Goal: Information Seeking & Learning: Check status

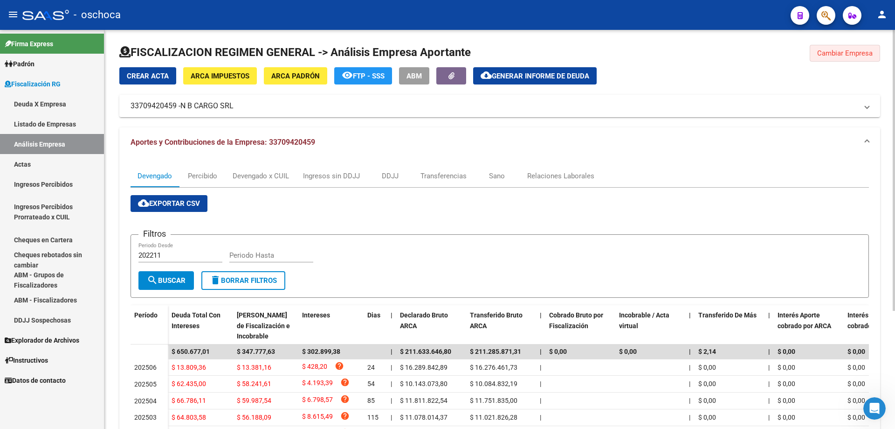
click at [825, 53] on span "Cambiar Empresa" at bounding box center [846, 53] width 56 height 8
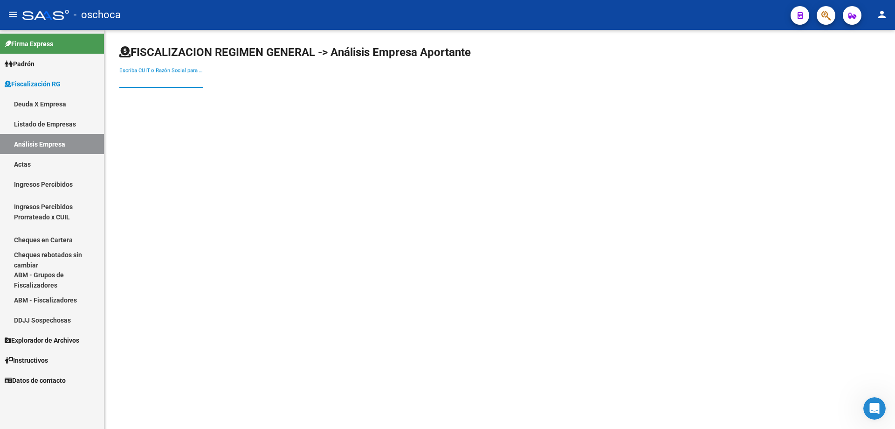
click at [126, 82] on input "Escriba CUIT o Razón Social para buscar" at bounding box center [161, 80] width 84 height 8
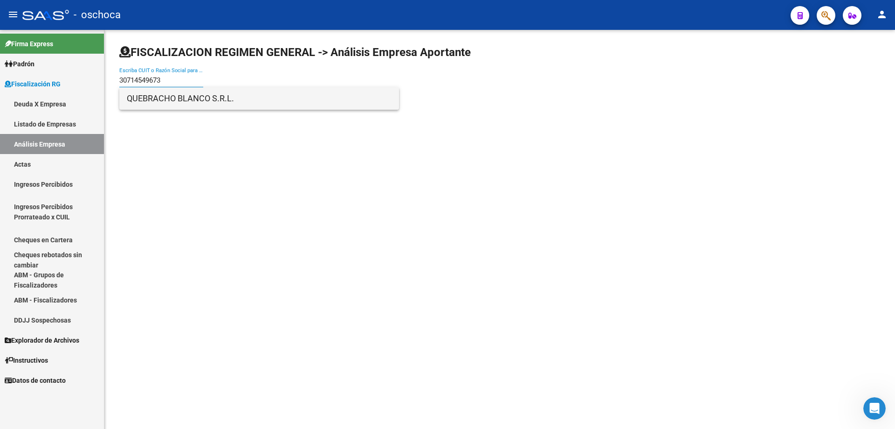
type input "30714549673"
click at [164, 97] on span "QUEBRACHO BLANCO S.R.L." at bounding box center [259, 98] width 265 height 22
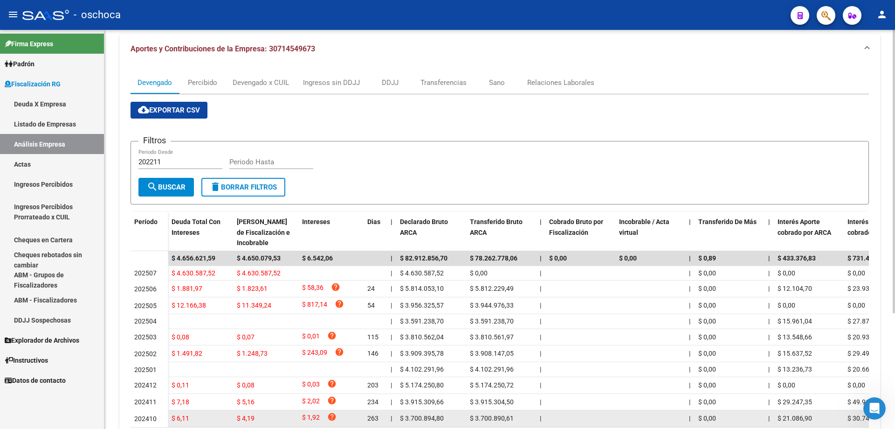
scroll to position [140, 0]
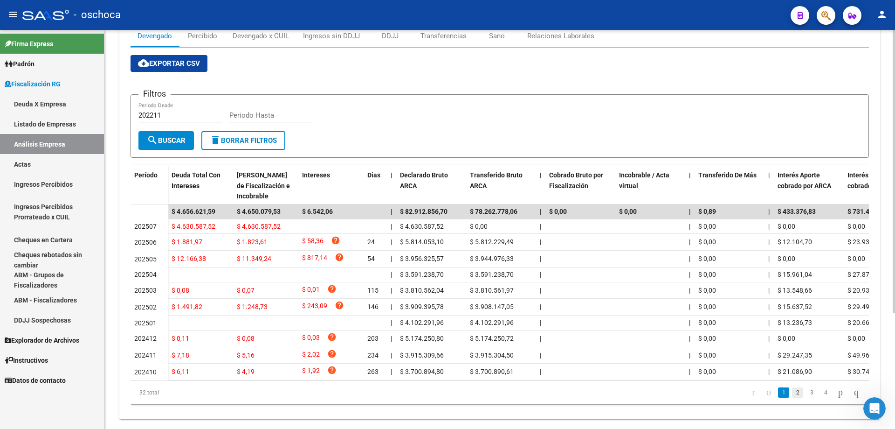
click at [792, 397] on link "2" at bounding box center [797, 392] width 11 height 10
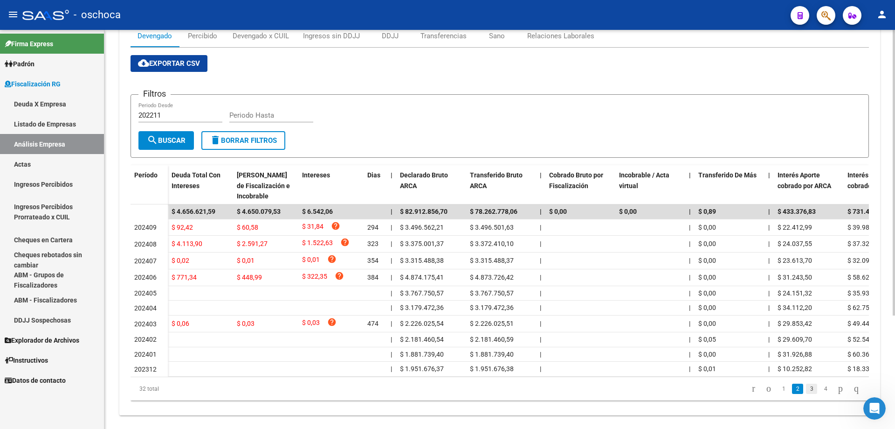
click at [806, 394] on link "3" at bounding box center [811, 388] width 11 height 10
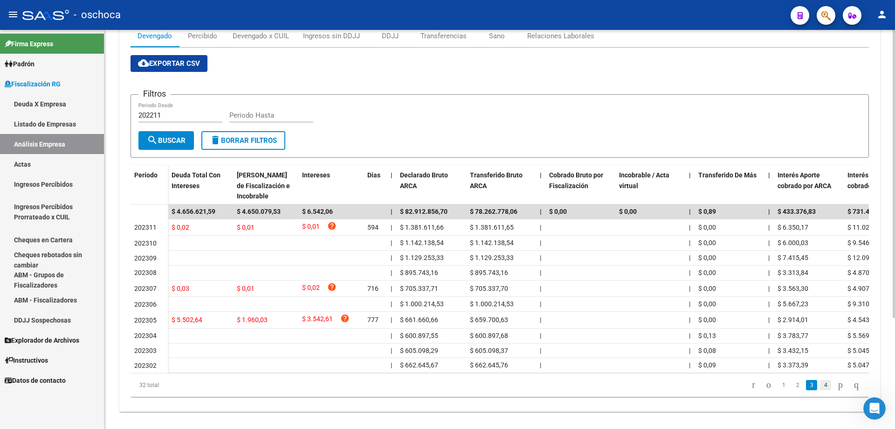
click at [820, 390] on link "4" at bounding box center [825, 385] width 11 height 10
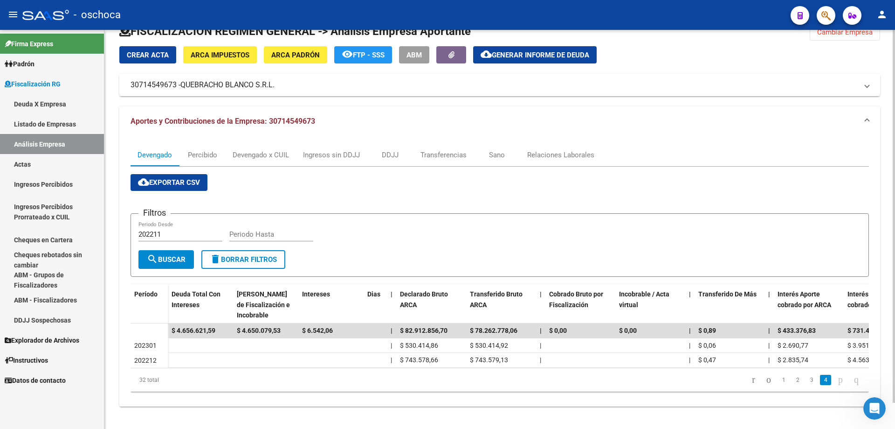
scroll to position [28, 0]
click at [806, 381] on link "3" at bounding box center [811, 380] width 11 height 10
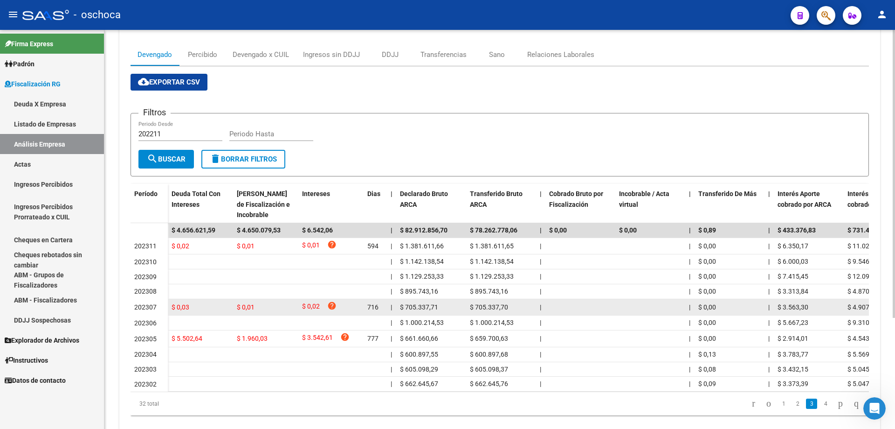
scroll to position [153, 0]
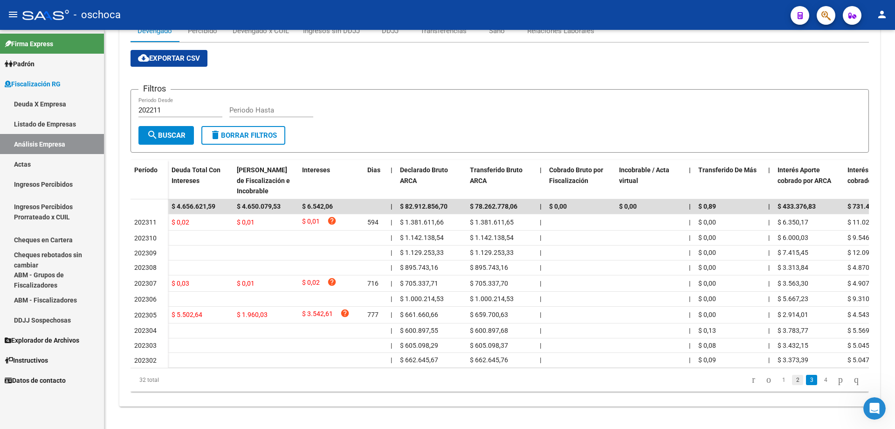
click at [792, 381] on link "2" at bounding box center [797, 380] width 11 height 10
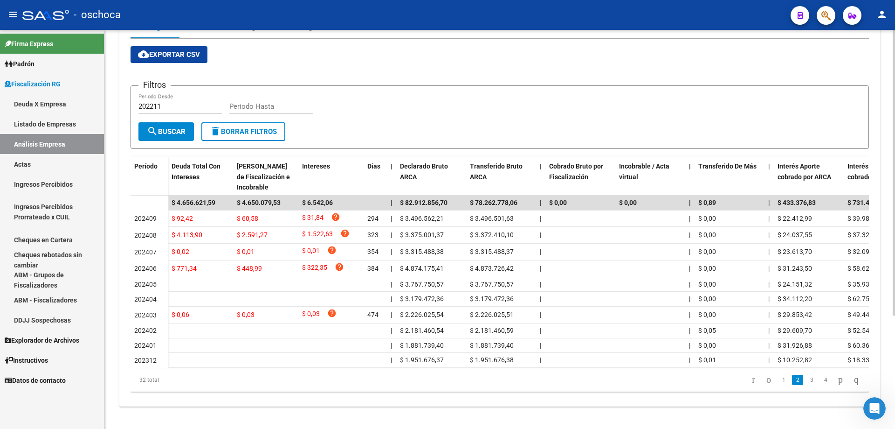
scroll to position [158, 0]
click at [778, 384] on link "1" at bounding box center [783, 380] width 11 height 10
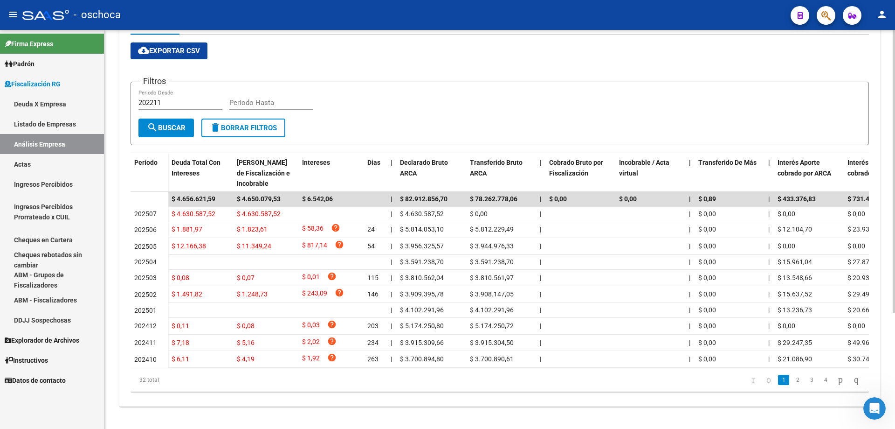
scroll to position [0, 0]
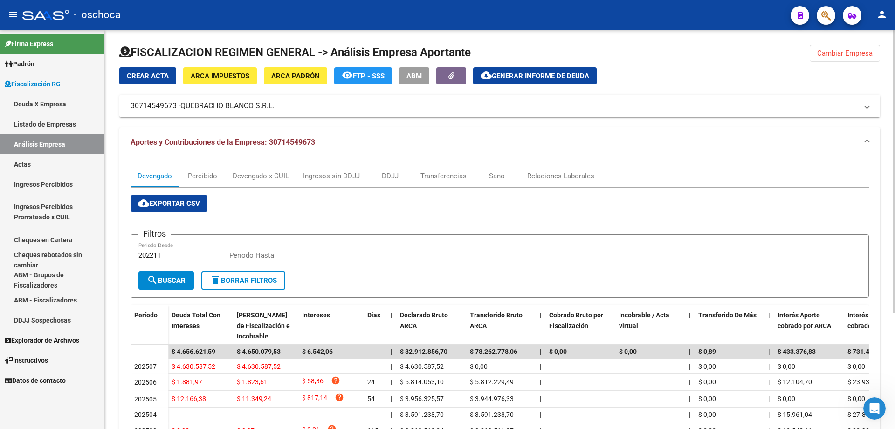
click at [840, 58] on button "Cambiar Empresa" at bounding box center [845, 53] width 70 height 17
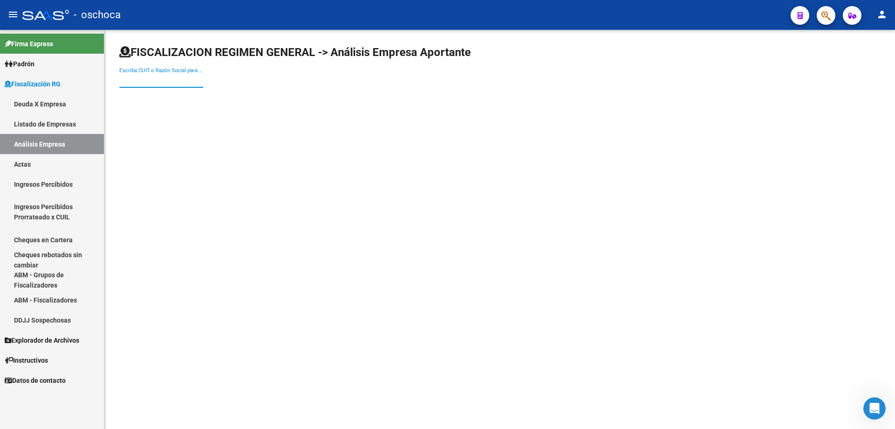
click at [121, 81] on input "Escriba CUIT o Razón Social para buscar" at bounding box center [161, 80] width 84 height 8
type input "30711817162"
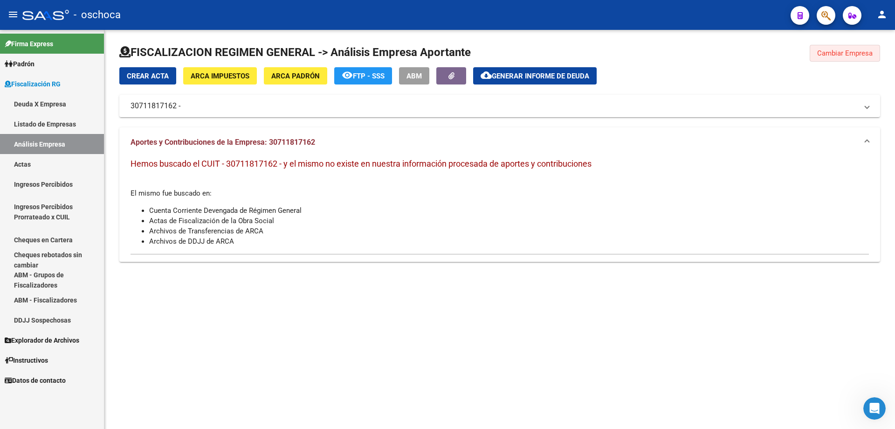
click at [835, 58] on button "Cambiar Empresa" at bounding box center [845, 53] width 70 height 17
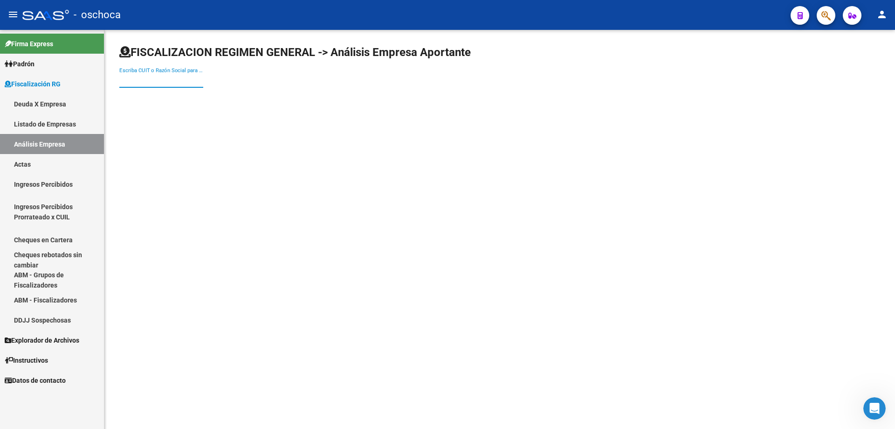
click at [120, 78] on input "Escriba CUIT o Razón Social para buscar" at bounding box center [161, 80] width 84 height 8
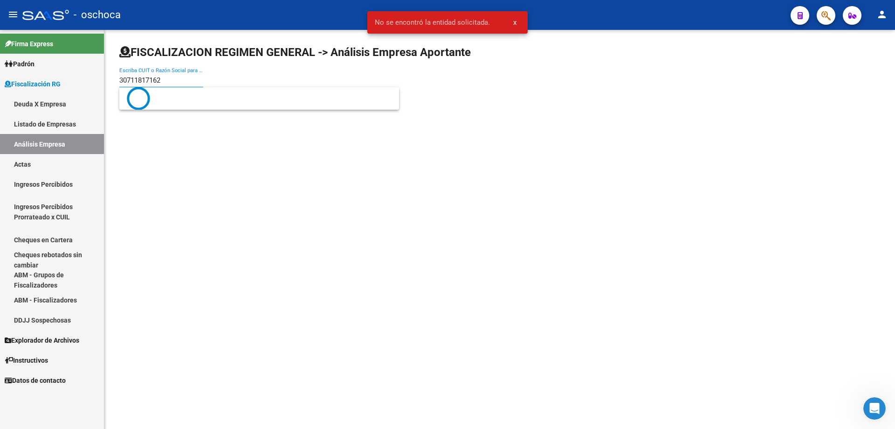
type input "30711817162"
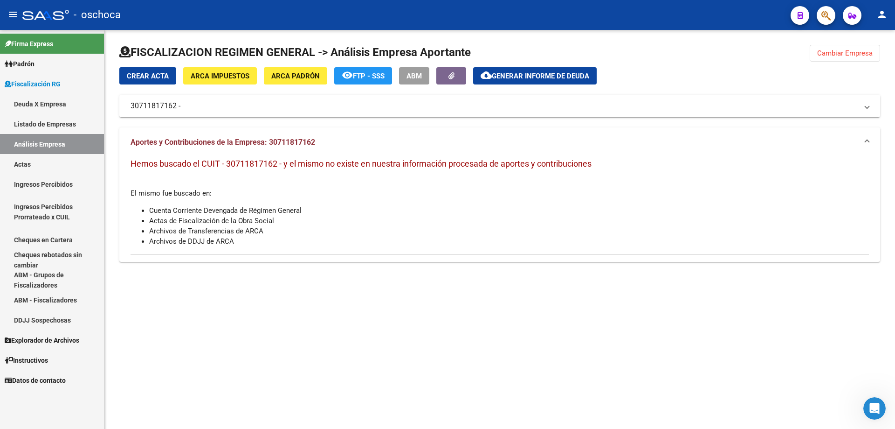
click at [841, 49] on span "Cambiar Empresa" at bounding box center [846, 53] width 56 height 8
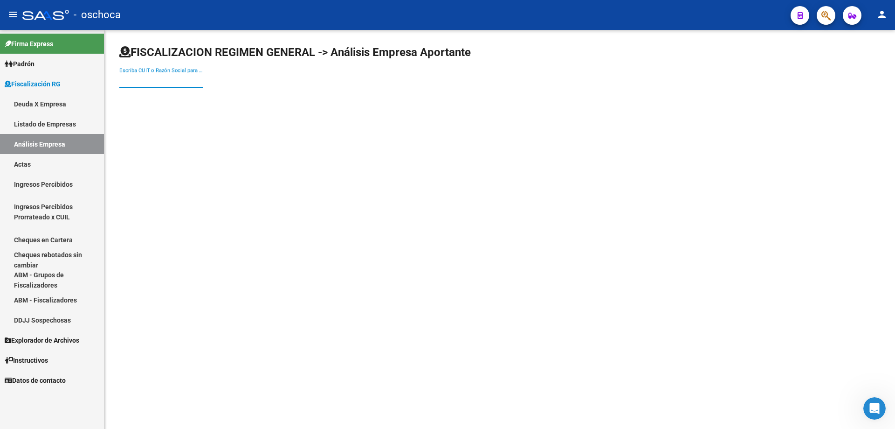
drag, startPoint x: 132, startPoint y: 81, endPoint x: 134, endPoint y: 85, distance: 5.2
click at [131, 82] on input "Escriba CUIT o Razón Social para buscar" at bounding box center [161, 80] width 84 height 8
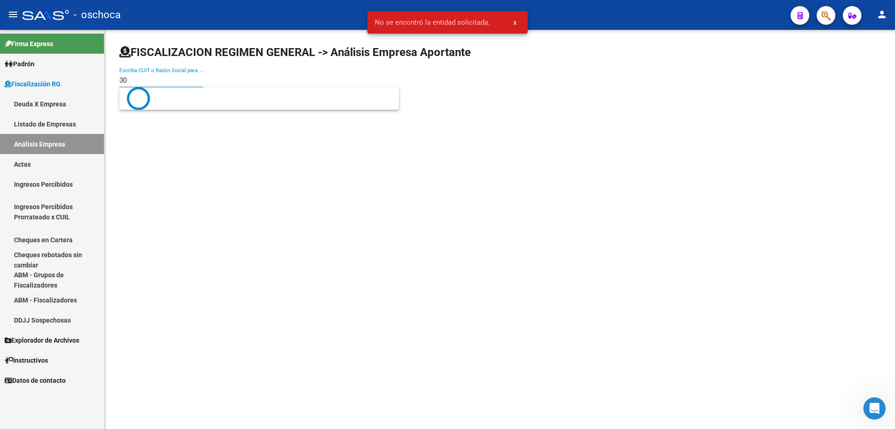
type input "3"
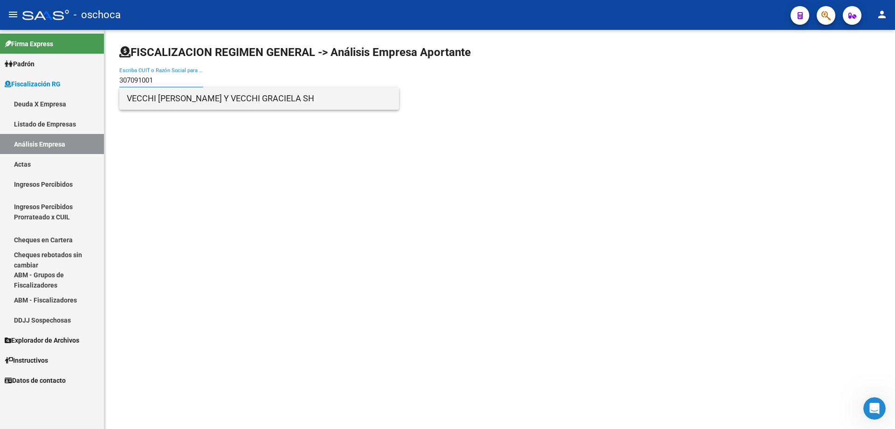
type input "307091001"
click at [146, 92] on span "VECCHI [PERSON_NAME] Y VECCHI GRACIELA SH" at bounding box center [259, 98] width 265 height 22
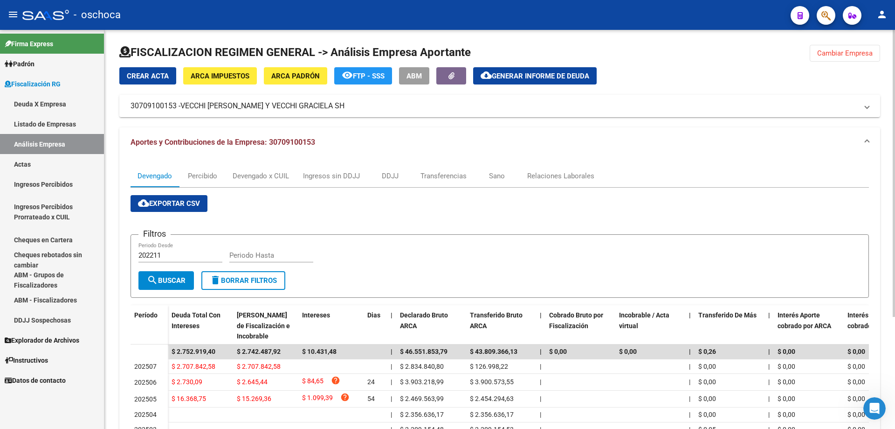
click at [824, 52] on span "Cambiar Empresa" at bounding box center [846, 53] width 56 height 8
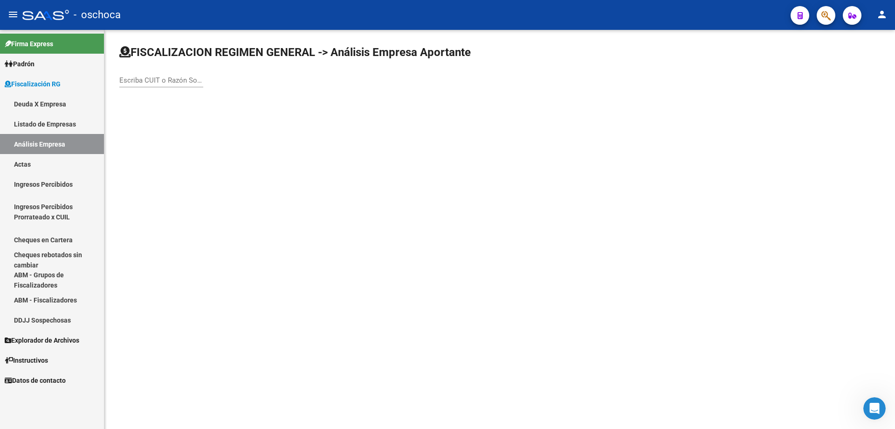
click at [125, 79] on input "Escriba CUIT o Razón Social para buscar" at bounding box center [161, 80] width 84 height 8
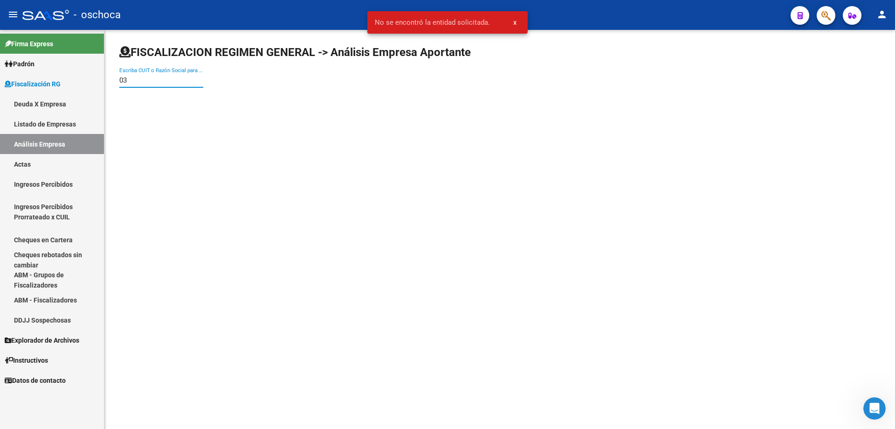
type input "0"
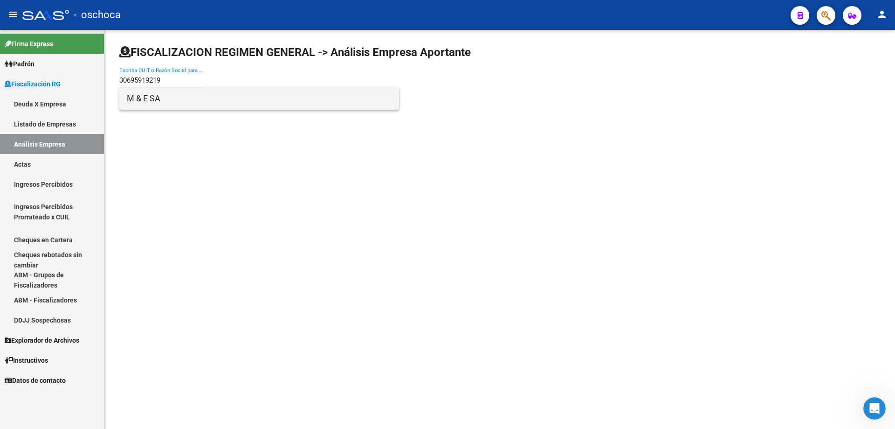
type input "30695919219"
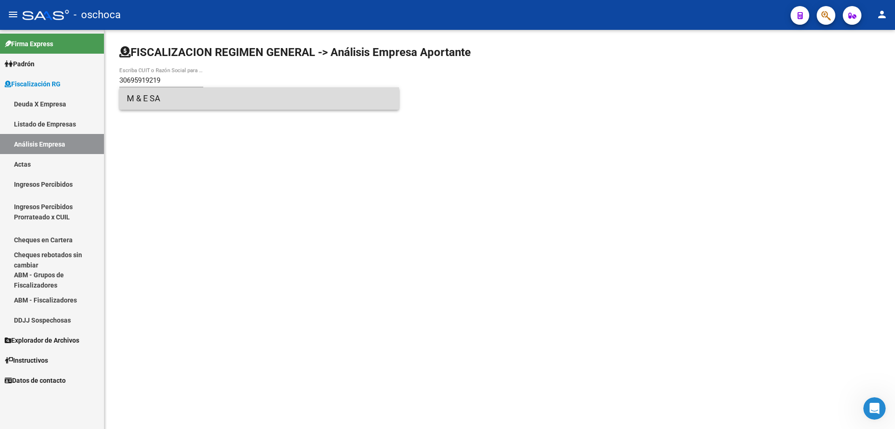
click at [146, 101] on span "M & E SA" at bounding box center [259, 98] width 265 height 22
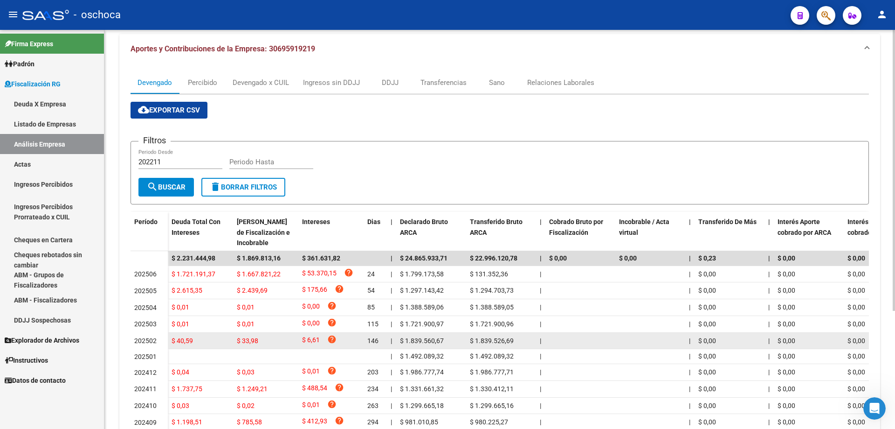
scroll to position [140, 0]
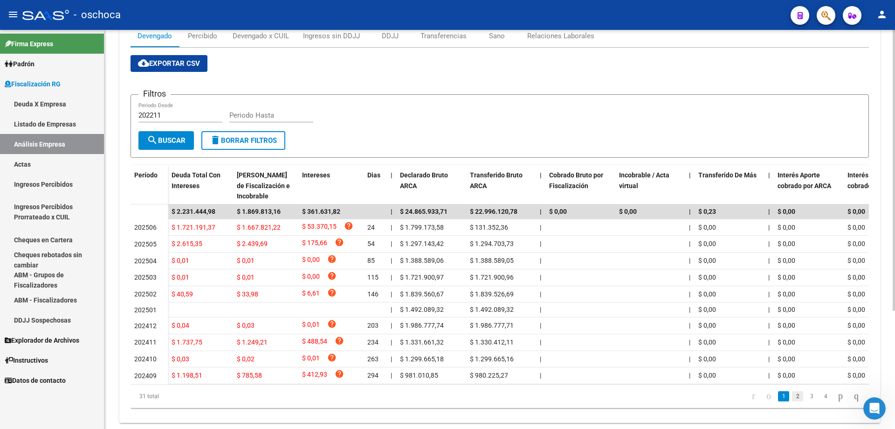
click at [792, 401] on link "2" at bounding box center [797, 396] width 11 height 10
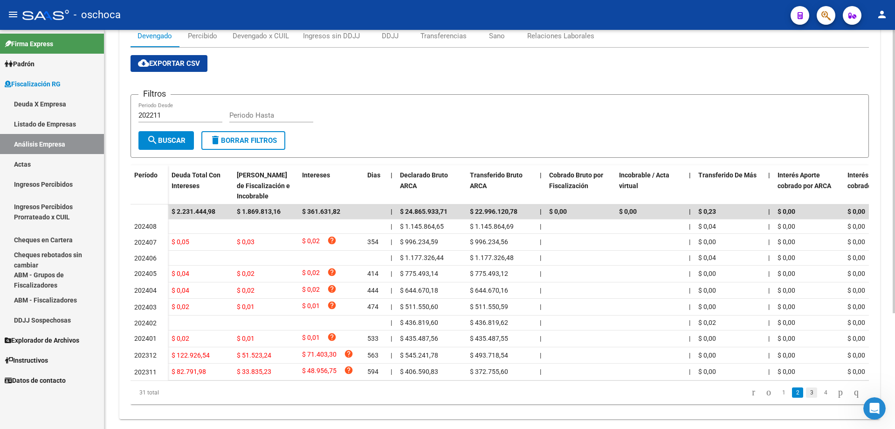
click at [806, 397] on link "3" at bounding box center [811, 392] width 11 height 10
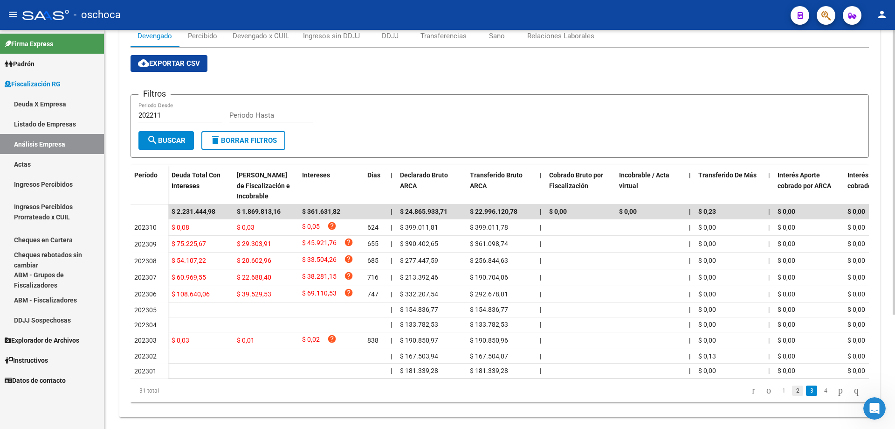
click at [792, 396] on link "2" at bounding box center [797, 390] width 11 height 10
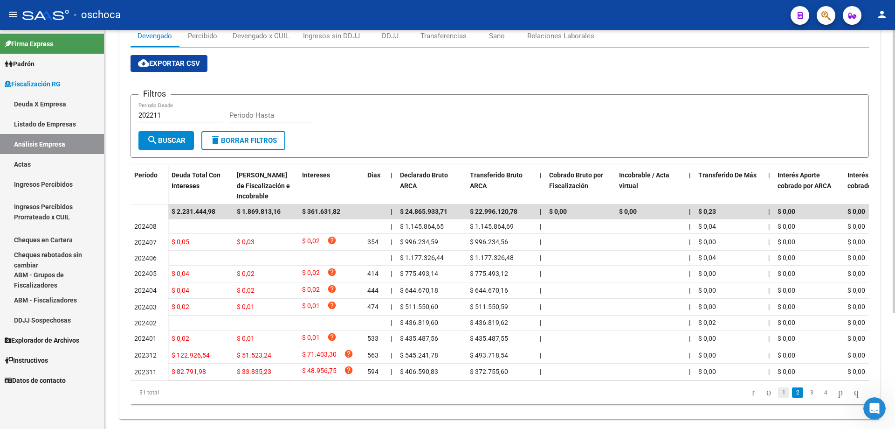
click at [778, 397] on link "1" at bounding box center [783, 392] width 11 height 10
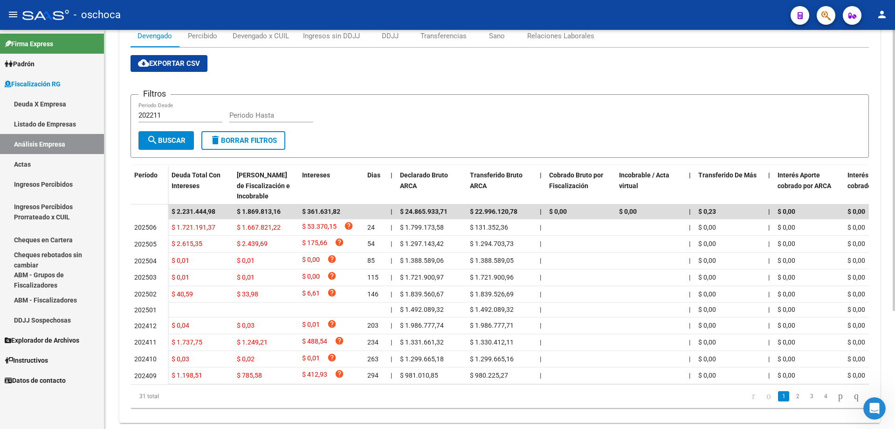
scroll to position [0, 0]
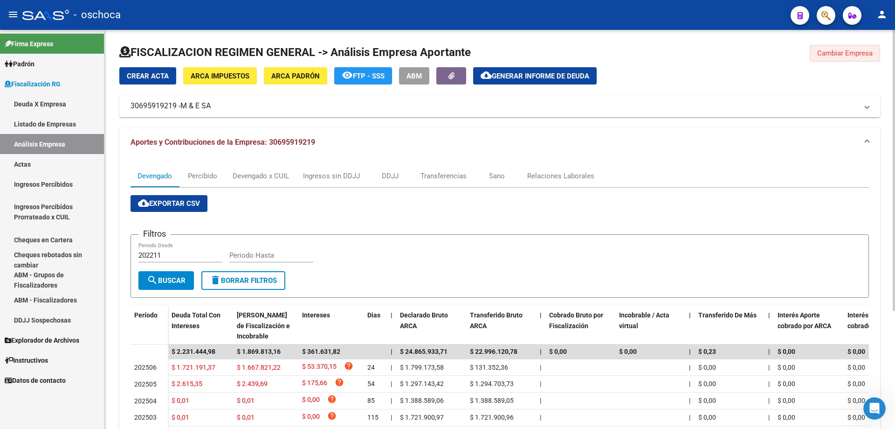
click at [815, 50] on button "Cambiar Empresa" at bounding box center [845, 53] width 70 height 17
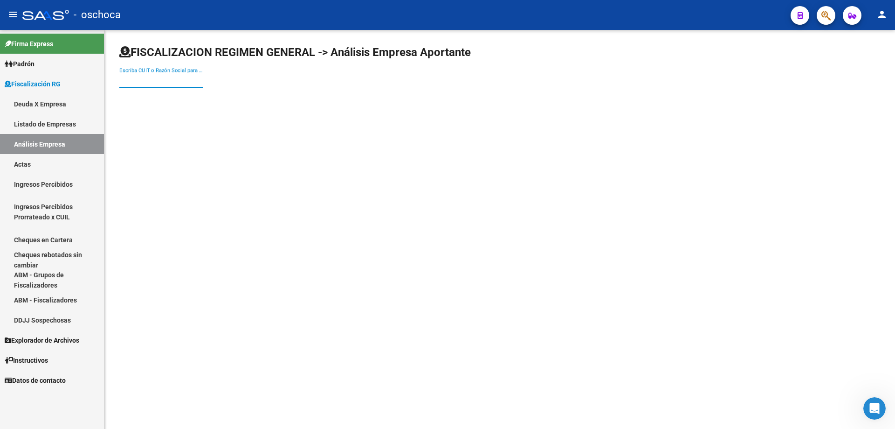
click at [127, 76] on input "Escriba CUIT o Razón Social para buscar" at bounding box center [161, 80] width 84 height 8
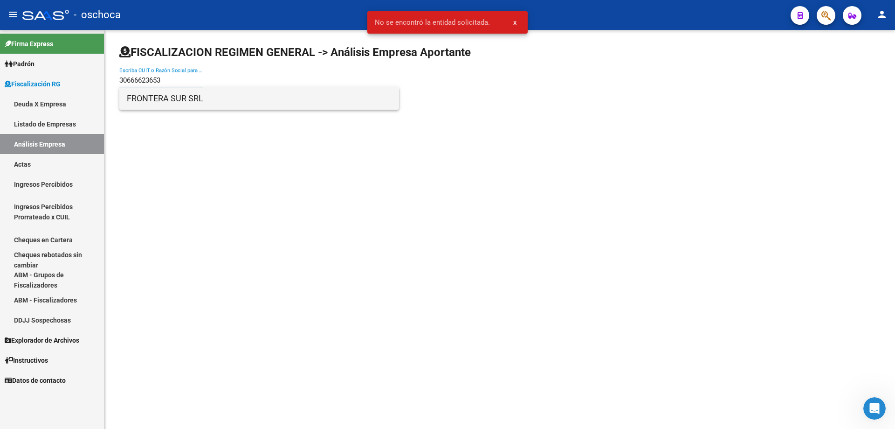
type input "30666623653"
click at [163, 105] on span "FRONTERA SUR SRL" at bounding box center [259, 98] width 265 height 22
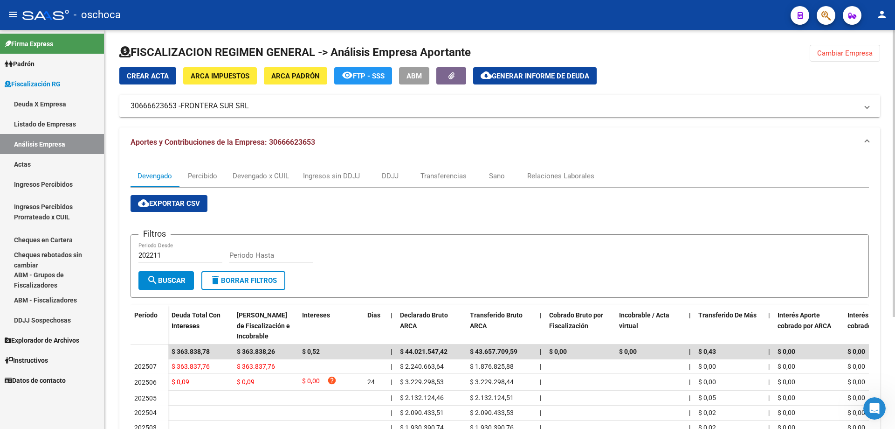
click at [832, 57] on button "Cambiar Empresa" at bounding box center [845, 53] width 70 height 17
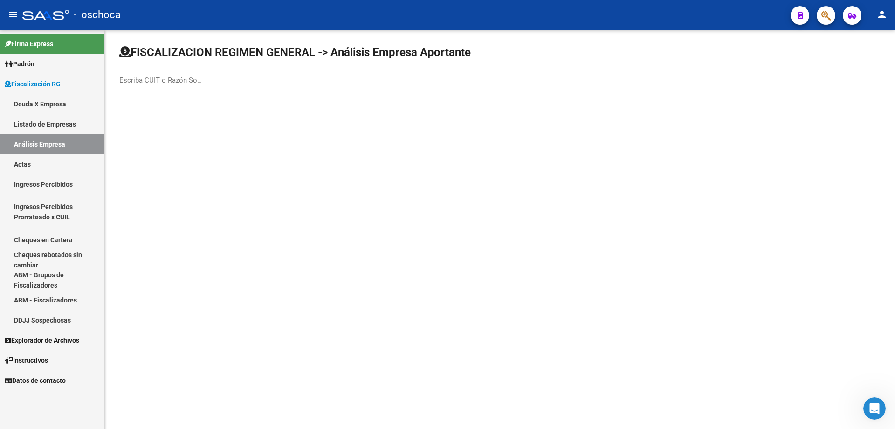
click at [145, 78] on input "Escriba CUIT o Razón Social para buscar" at bounding box center [161, 80] width 84 height 8
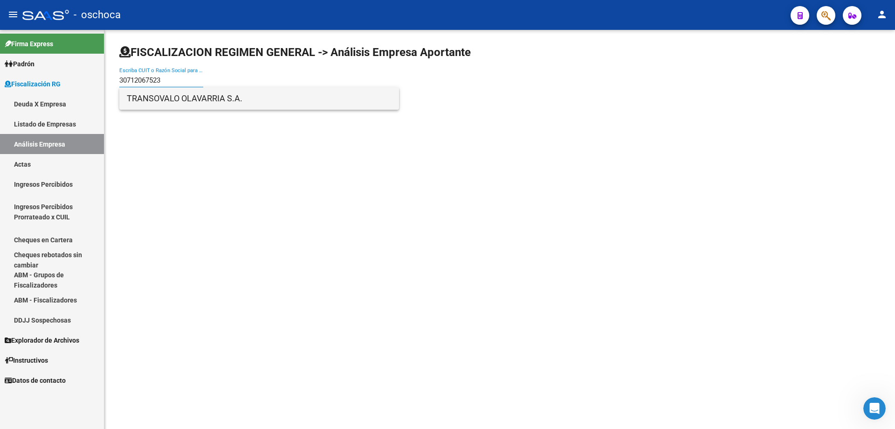
type input "30712067523"
click at [161, 91] on span "TRANSOVALO OLAVARRIA S.A." at bounding box center [259, 98] width 265 height 22
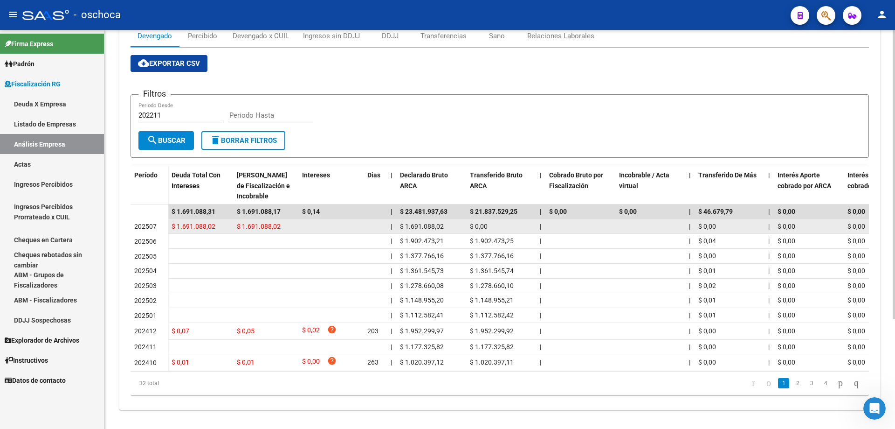
scroll to position [151, 0]
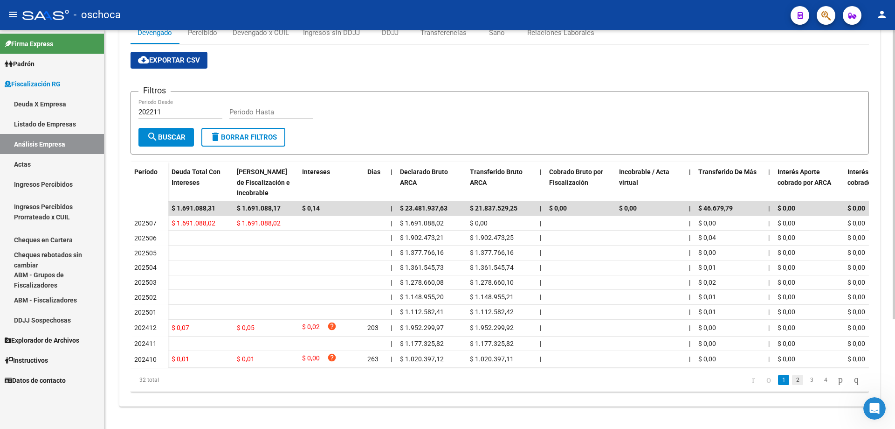
click at [792, 384] on link "2" at bounding box center [797, 380] width 11 height 10
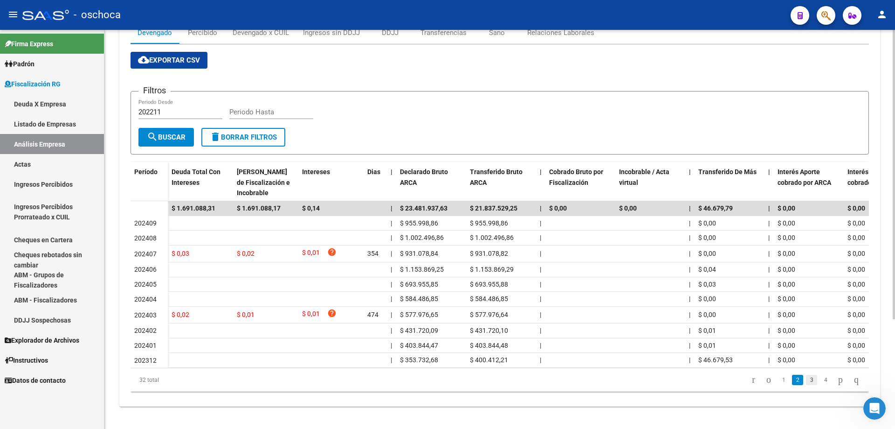
click at [806, 380] on link "3" at bounding box center [811, 380] width 11 height 10
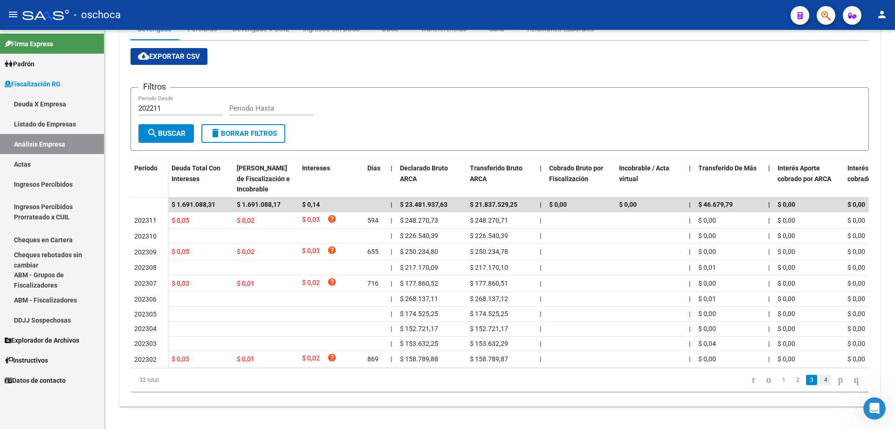
click at [820, 382] on link "4" at bounding box center [825, 380] width 11 height 10
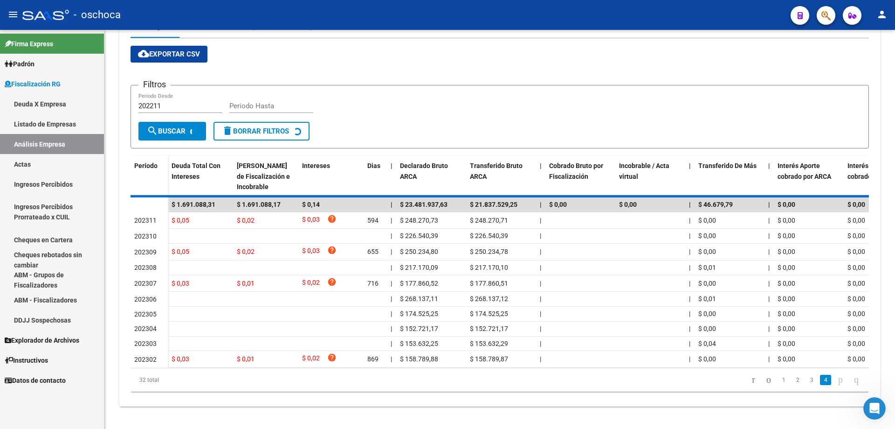
scroll to position [28, 0]
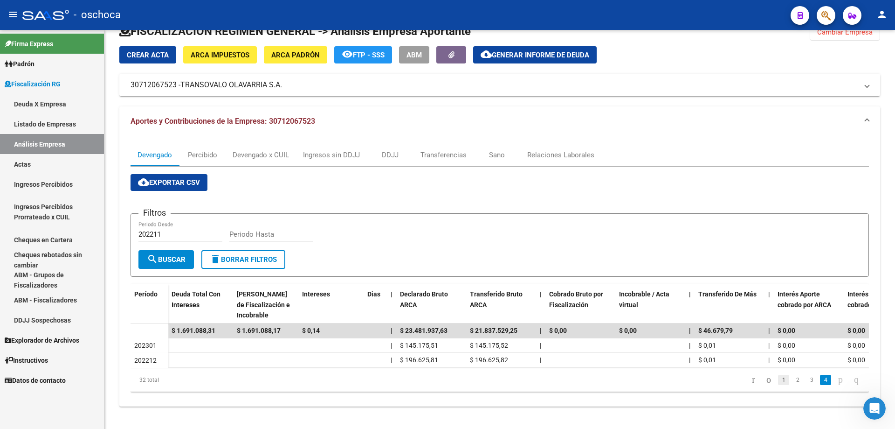
click at [778, 381] on link "1" at bounding box center [783, 380] width 11 height 10
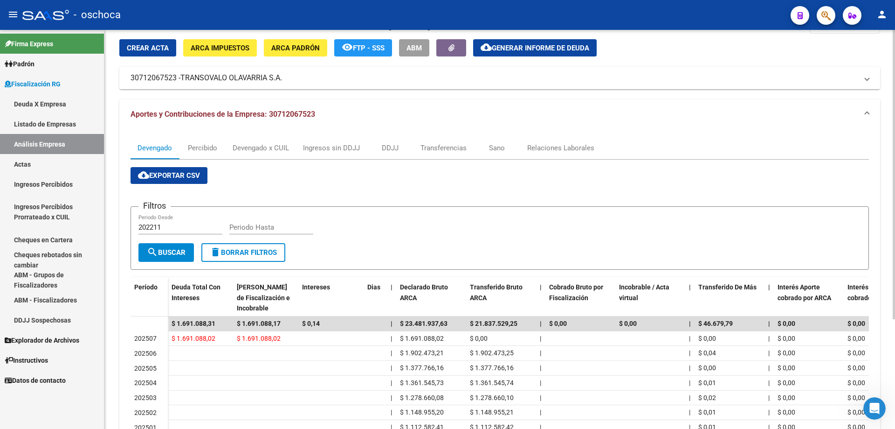
scroll to position [0, 0]
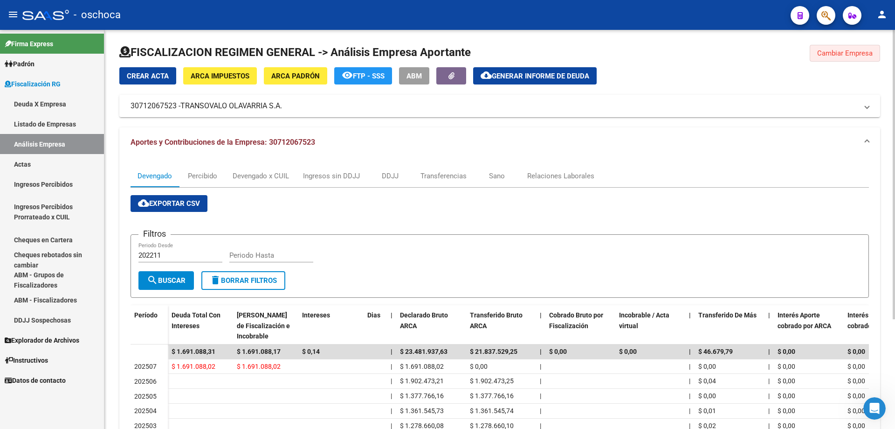
click at [852, 54] on span "Cambiar Empresa" at bounding box center [846, 53] width 56 height 8
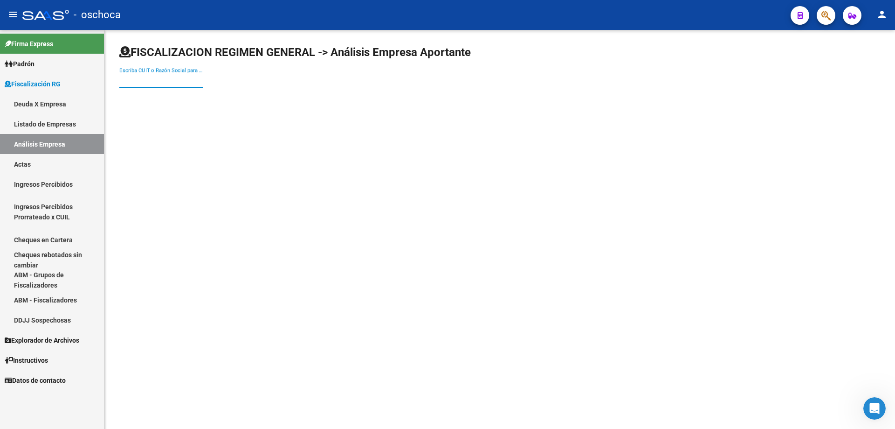
click at [136, 76] on input "Escriba CUIT o Razón Social para buscar" at bounding box center [161, 80] width 84 height 8
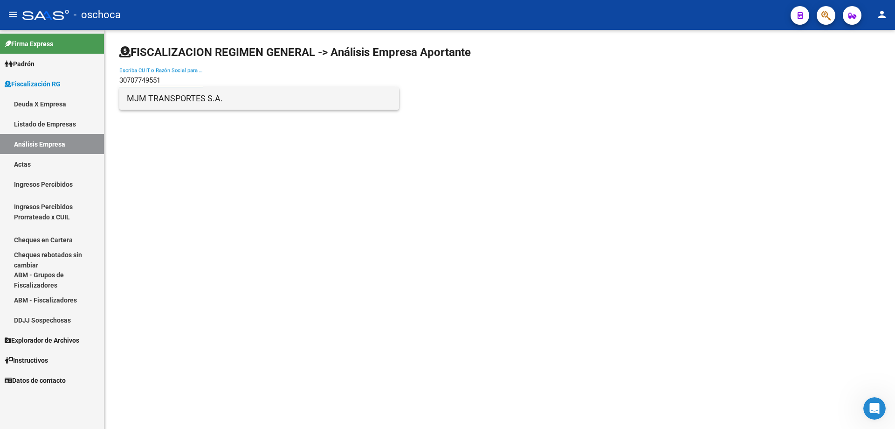
type input "30707749551"
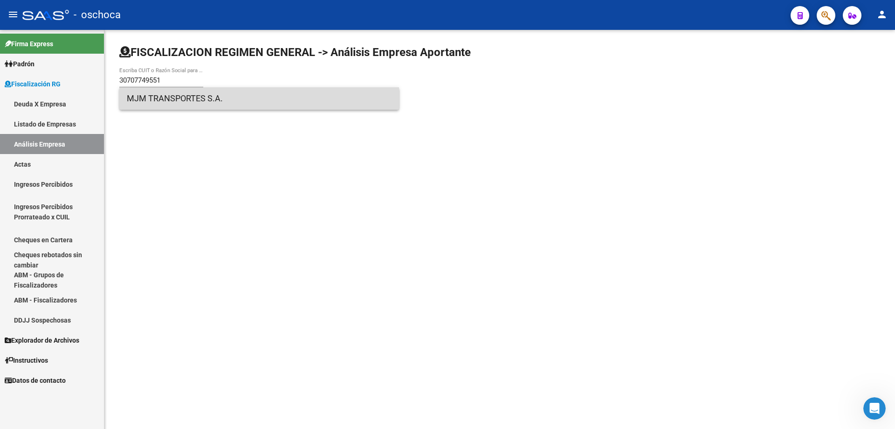
click at [147, 99] on span "MJM TRANSPORTES S.A." at bounding box center [259, 98] width 265 height 22
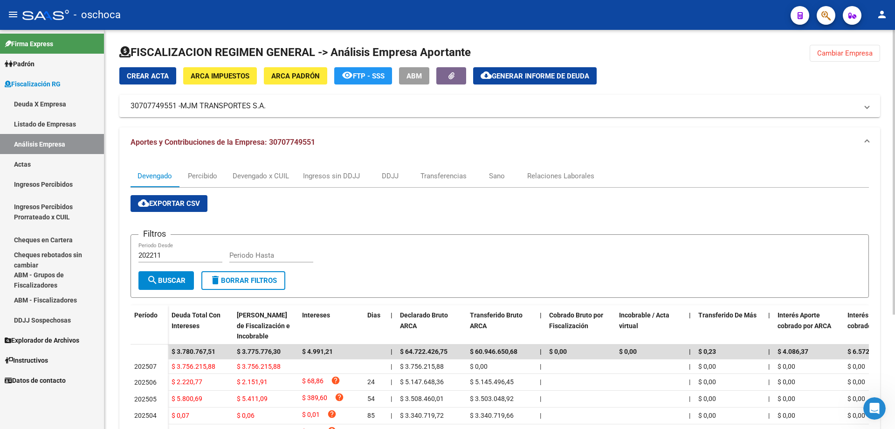
click at [833, 53] on span "Cambiar Empresa" at bounding box center [846, 53] width 56 height 8
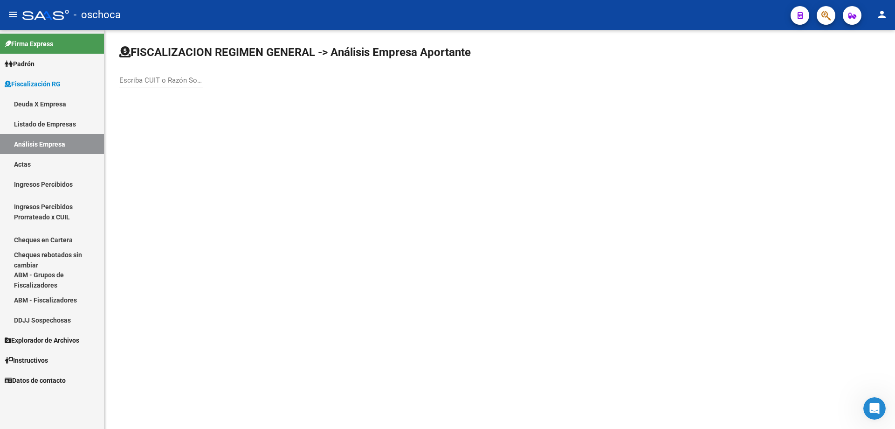
click at [121, 83] on input "Escriba CUIT o Razón Social para buscar" at bounding box center [161, 80] width 84 height 8
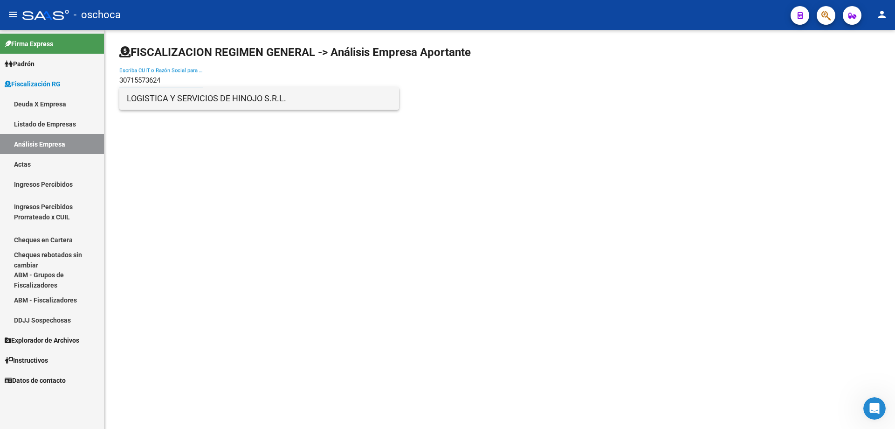
type input "30715573624"
click at [176, 100] on span "LOGISTICA Y SERVICIOS DE HINOJO S.R.L." at bounding box center [259, 98] width 265 height 22
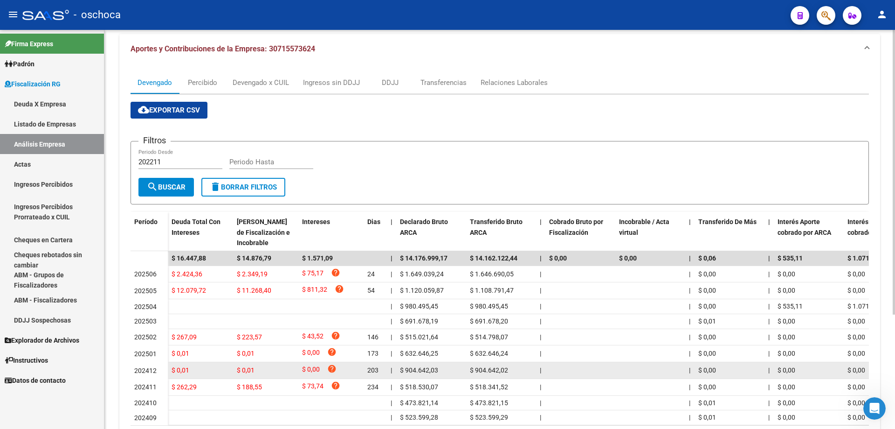
scroll to position [140, 0]
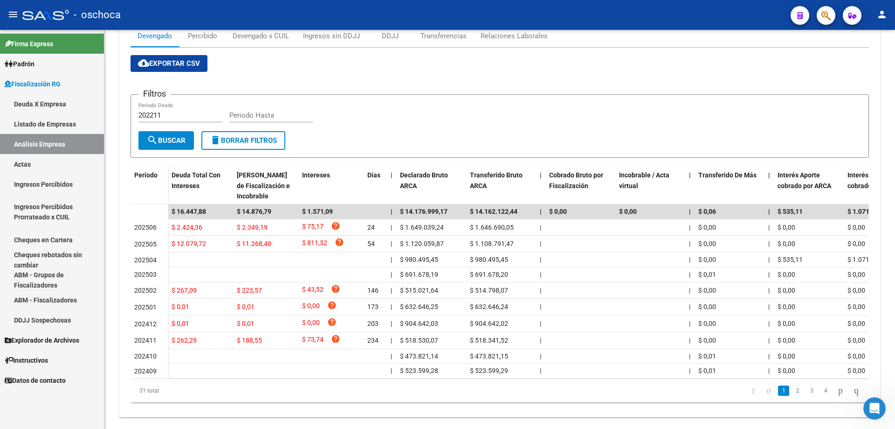
click at [879, 12] on mat-icon "person" at bounding box center [882, 14] width 11 height 11
click at [856, 62] on button "exit_to_app Salir" at bounding box center [863, 61] width 57 height 22
